Goal: Information Seeking & Learning: Check status

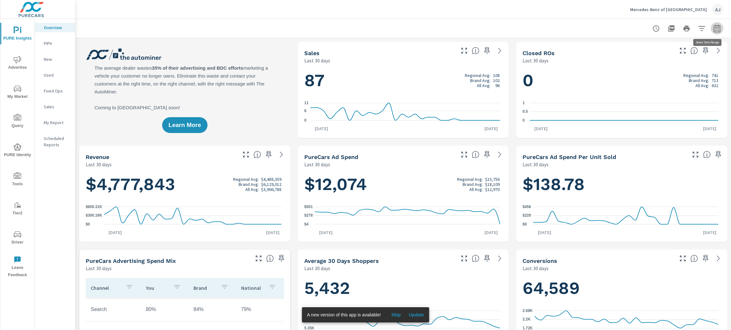
click at [713, 28] on icon "button" at bounding box center [717, 29] width 8 height 8
select select "Last 30 days"
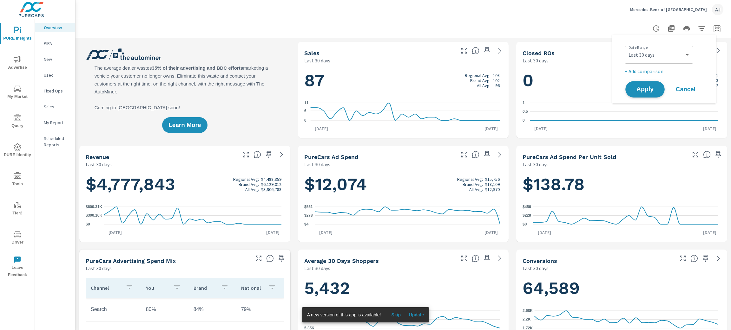
click at [647, 90] on span "Apply" at bounding box center [645, 90] width 26 height 6
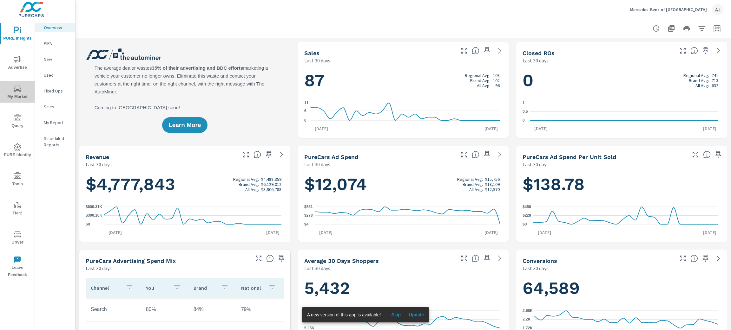
click at [14, 95] on span "My Market" at bounding box center [17, 93] width 30 height 16
